Goal: Contribute content

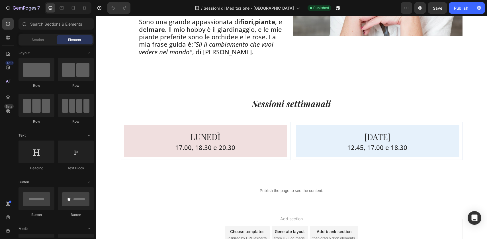
scroll to position [901, 0]
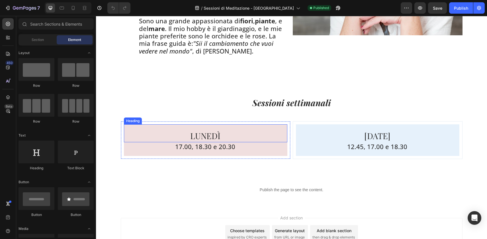
click at [158, 126] on h2 "LUNEDÌ" at bounding box center [205, 133] width 163 height 18
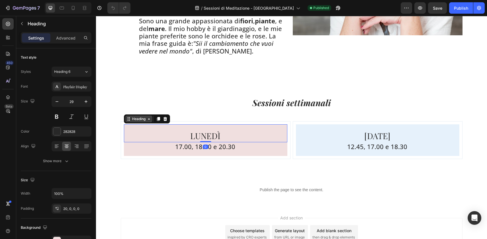
click at [147, 119] on icon at bounding box center [149, 119] width 5 height 5
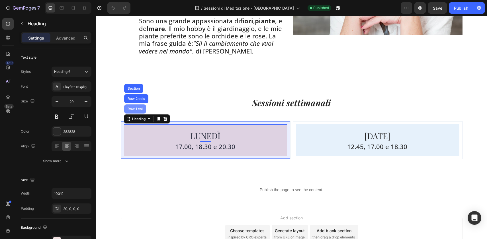
click at [141, 108] on div "Row 1 col" at bounding box center [134, 108] width 17 height 3
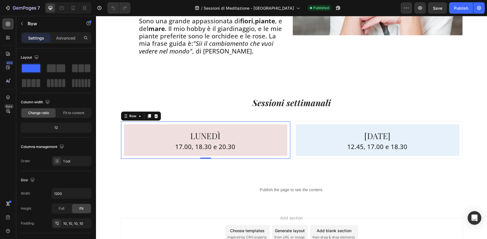
click at [159, 118] on div "Row" at bounding box center [141, 116] width 40 height 9
click at [157, 116] on icon at bounding box center [156, 116] width 4 height 4
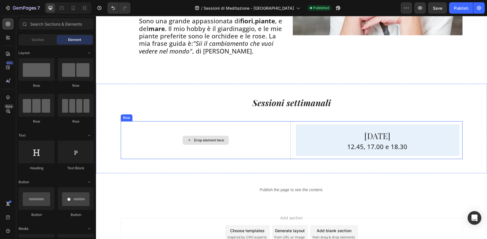
click at [145, 132] on div "Drop element here" at bounding box center [206, 140] width 170 height 38
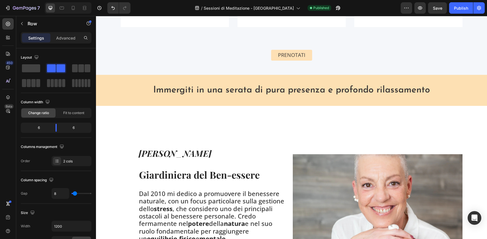
scroll to position [641, 0]
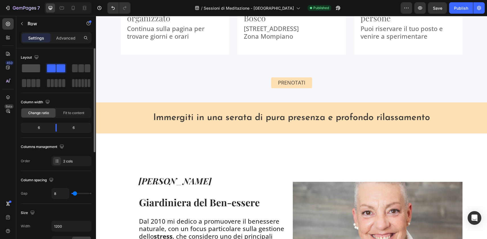
click at [35, 71] on span at bounding box center [31, 68] width 18 height 8
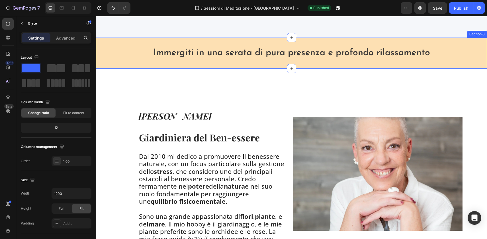
scroll to position [883, 0]
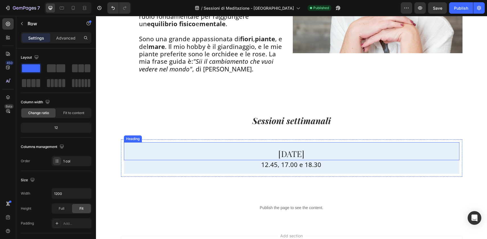
click at [275, 155] on h2 "[DATE]" at bounding box center [291, 151] width 335 height 18
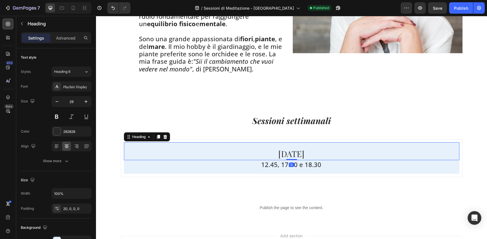
click at [275, 155] on h2 "[DATE]" at bounding box center [291, 151] width 335 height 18
click at [275, 155] on p "[DATE]" at bounding box center [291, 154] width 335 height 12
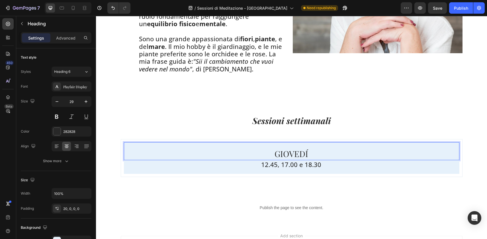
click at [297, 161] on p "12.45, 17.00 e 18.30" at bounding box center [291, 164] width 335 height 7
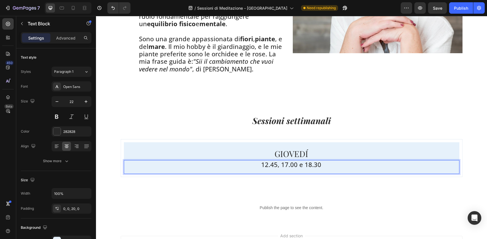
click at [280, 163] on p "12.45, 17.00 e 18.30" at bounding box center [291, 164] width 335 height 7
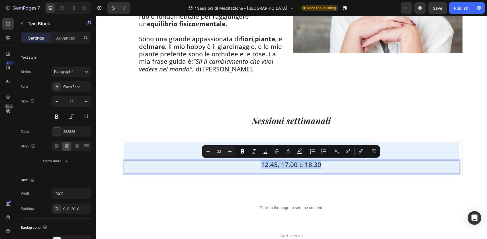
click at [280, 163] on p "12.45, 17.00 e 18.30" at bounding box center [291, 164] width 335 height 7
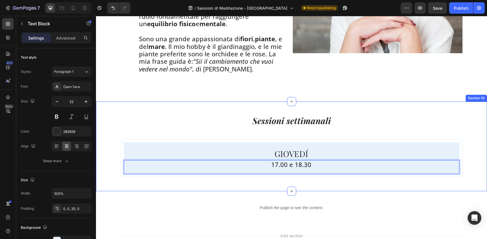
click at [330, 185] on div "Sessioni settimanali Heading GIOVEDÍ Heading 17.00 e 18.30 Text Block 0 Row Row…" at bounding box center [291, 147] width 391 height 90
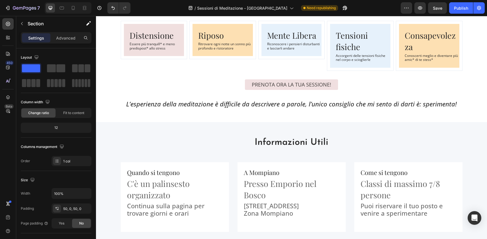
scroll to position [476, 0]
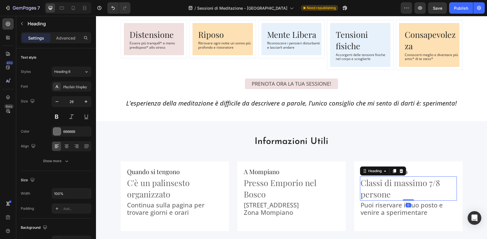
click at [434, 186] on h2 "Classi di massimo 7/8 persone" at bounding box center [408, 189] width 97 height 24
click at [432, 186] on p "Classi di massimo 7/8 persone" at bounding box center [408, 188] width 96 height 23
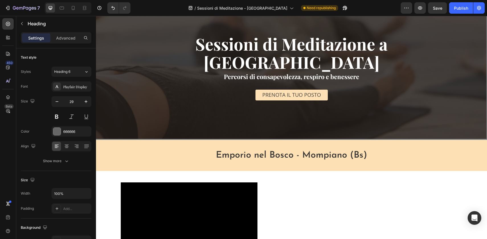
scroll to position [0, 0]
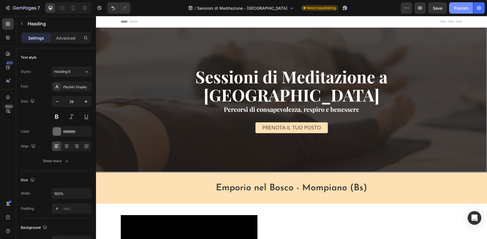
click at [465, 11] on button "Publish" at bounding box center [461, 7] width 24 height 11
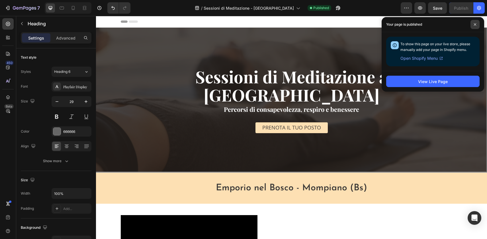
click at [471, 22] on span at bounding box center [474, 24] width 9 height 9
